Goal: Task Accomplishment & Management: Manage account settings

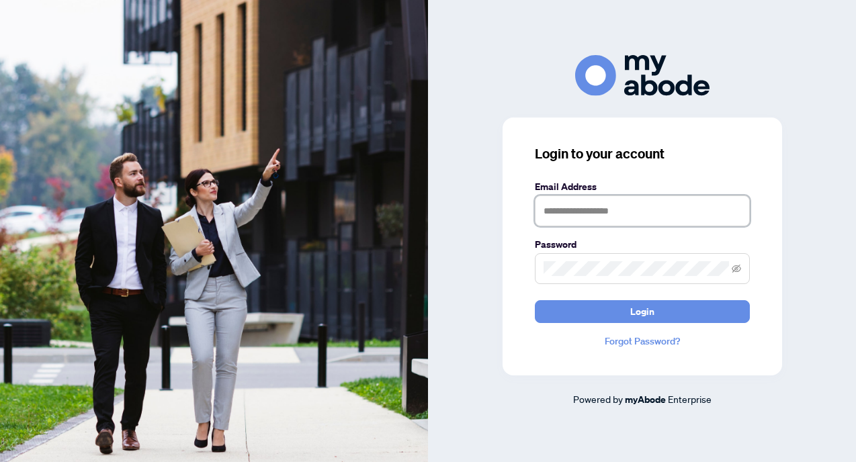
click at [553, 210] on input "text" at bounding box center [642, 210] width 215 height 31
type input "**********"
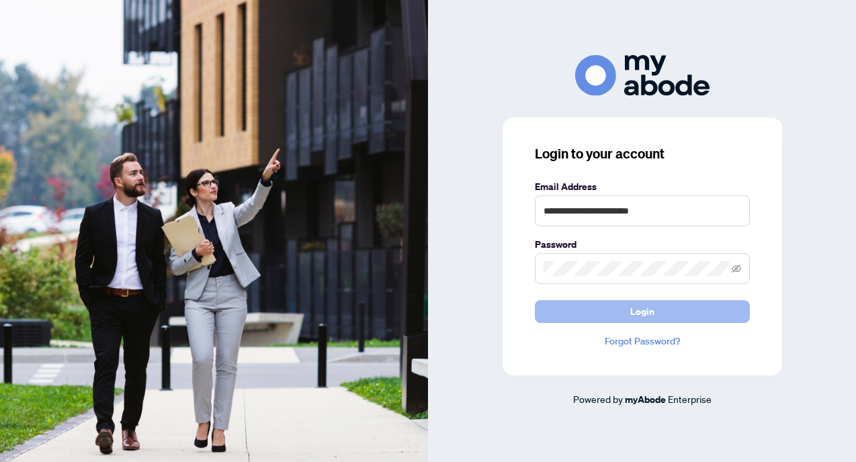
click at [628, 310] on button "Login" at bounding box center [642, 311] width 215 height 23
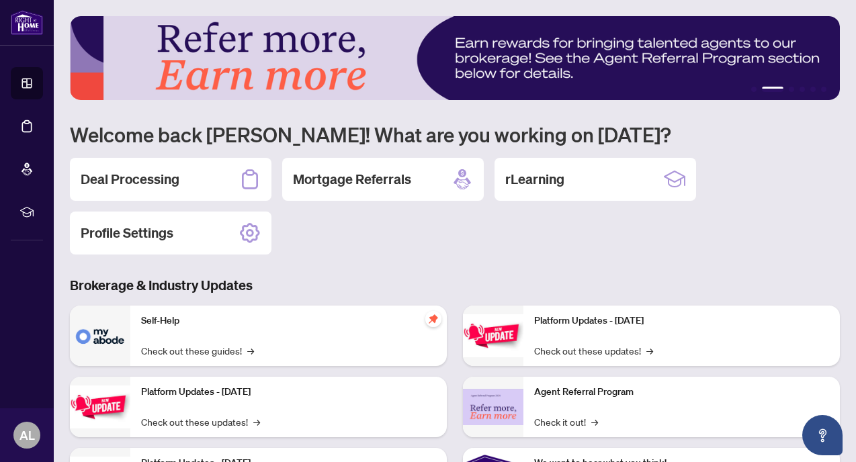
click at [177, 173] on h2 "Deal Processing" at bounding box center [130, 179] width 99 height 19
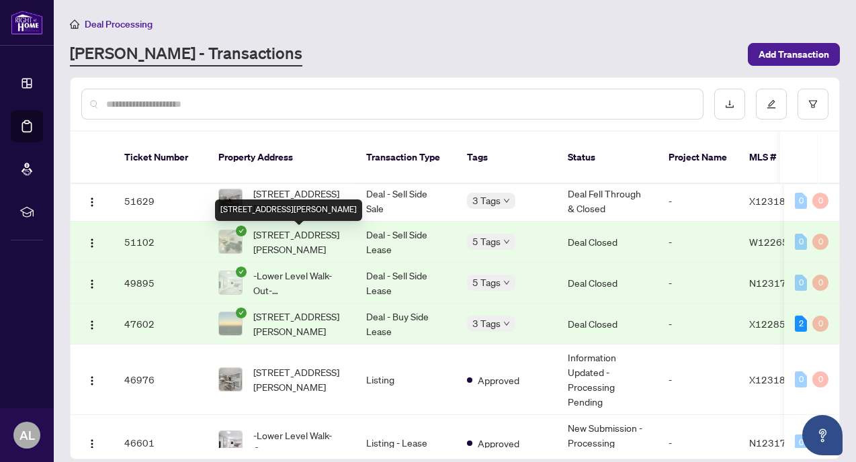
scroll to position [76, 0]
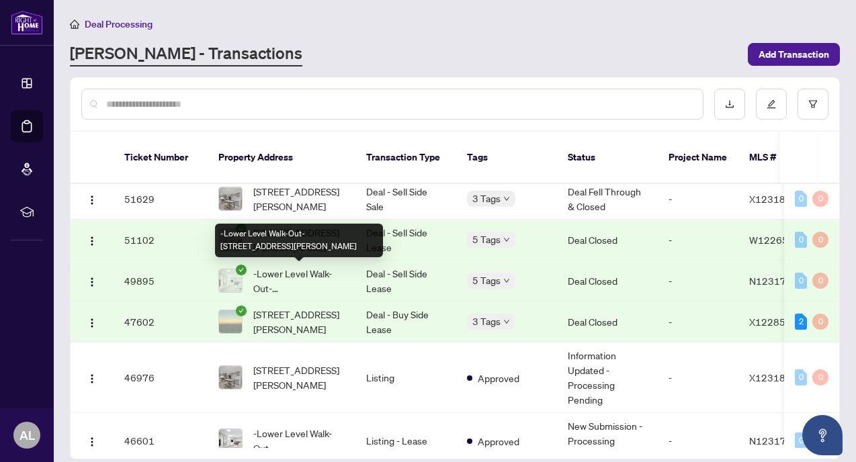
click at [314, 271] on span "-Lower Level Walk-Out-[STREET_ADDRESS][PERSON_NAME]" at bounding box center [298, 281] width 91 height 30
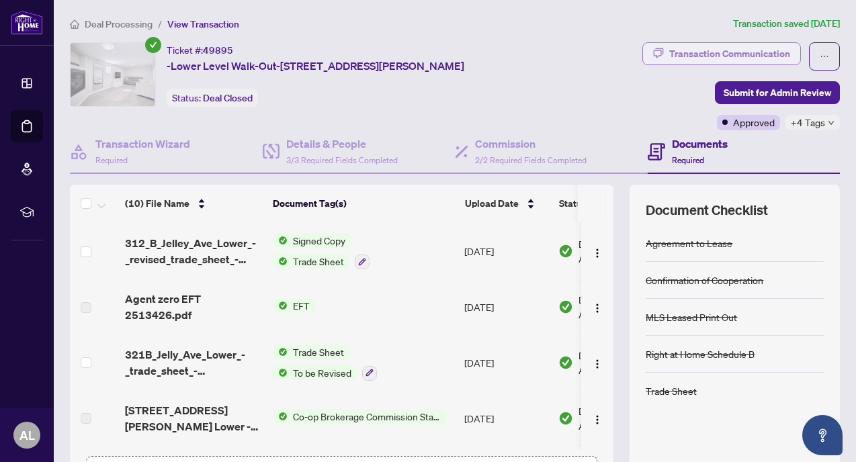
click at [754, 48] on div "Transaction Communication" at bounding box center [729, 53] width 121 height 21
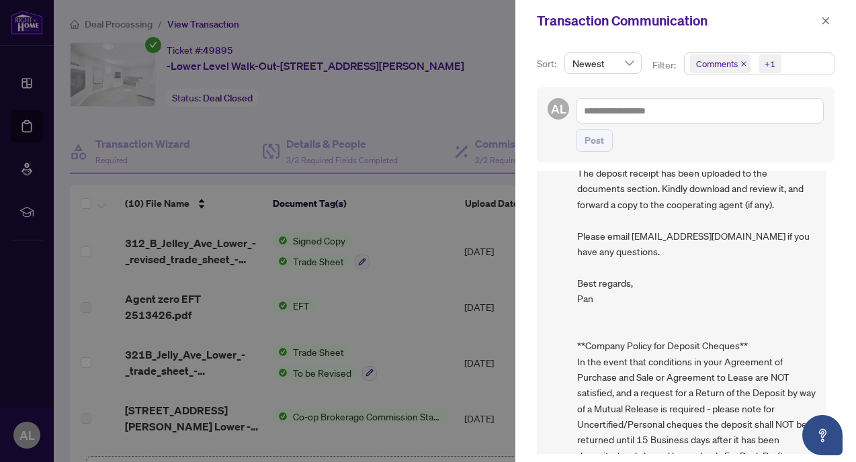
scroll to position [3051, 0]
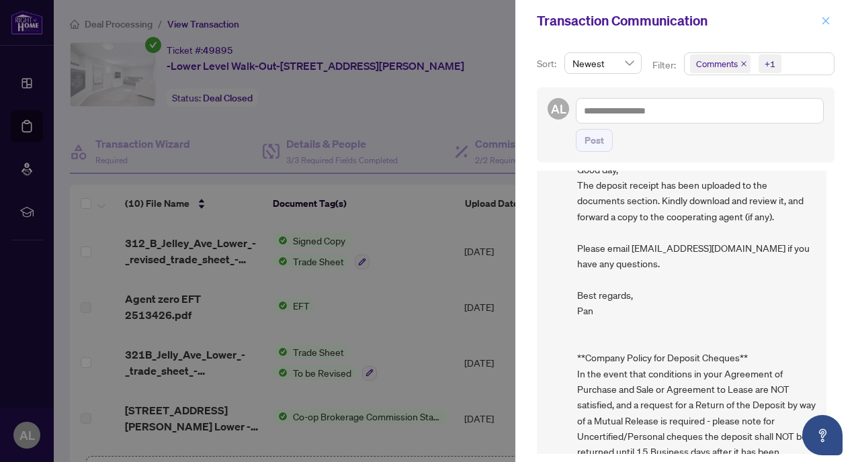
click at [826, 21] on icon "close" at bounding box center [825, 20] width 7 height 7
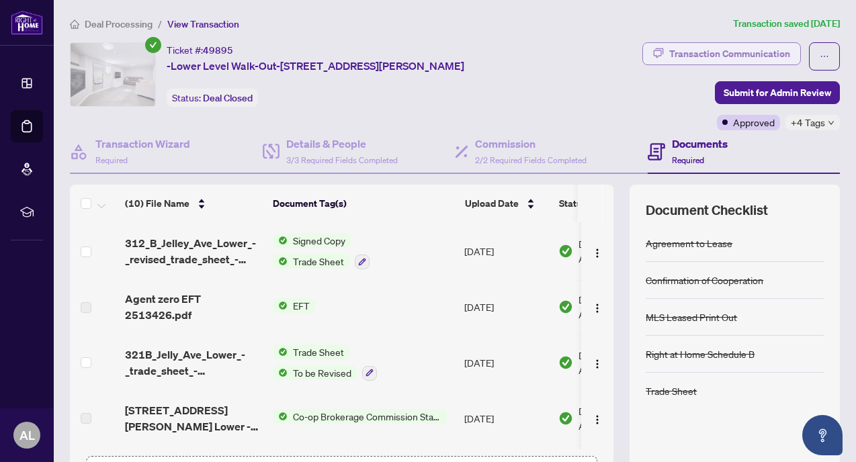
click at [762, 52] on div "Transaction Communication" at bounding box center [729, 53] width 121 height 21
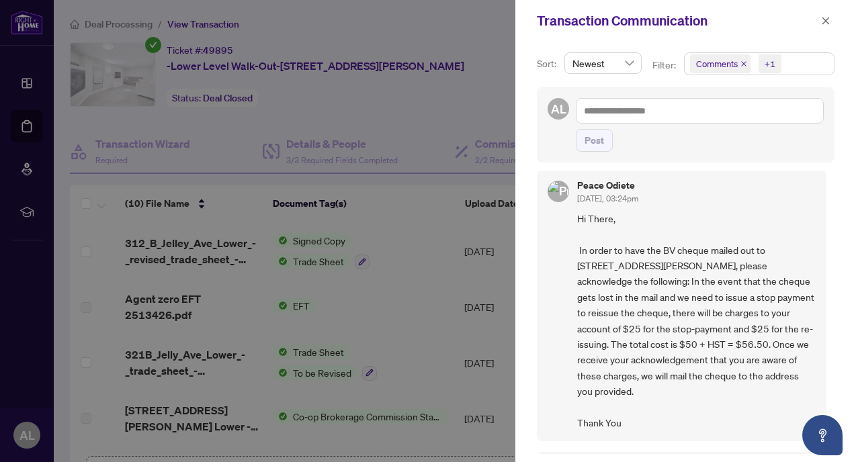
scroll to position [0, 0]
